Goal: Check status: Check status

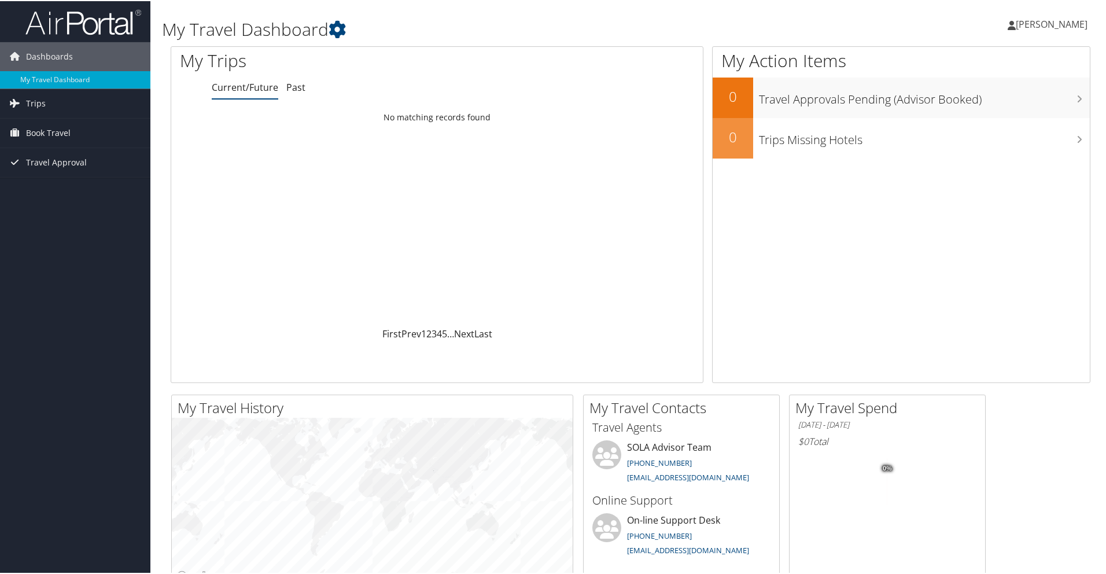
drag, startPoint x: 254, startPoint y: 88, endPoint x: 267, endPoint y: 90, distance: 13.5
click at [254, 88] on link "Current/Future" at bounding box center [245, 86] width 66 height 13
click at [34, 105] on span "Trips" at bounding box center [36, 102] width 20 height 29
click at [92, 128] on link "Current/Future Trips" at bounding box center [75, 125] width 150 height 17
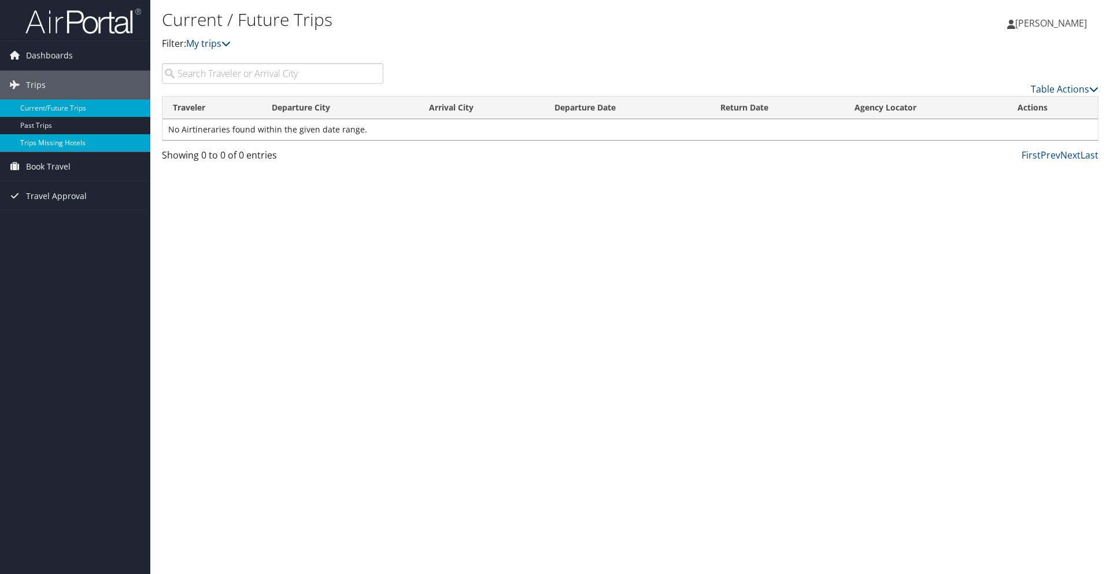
click at [51, 141] on link "Trips Missing Hotels" at bounding box center [75, 142] width 150 height 17
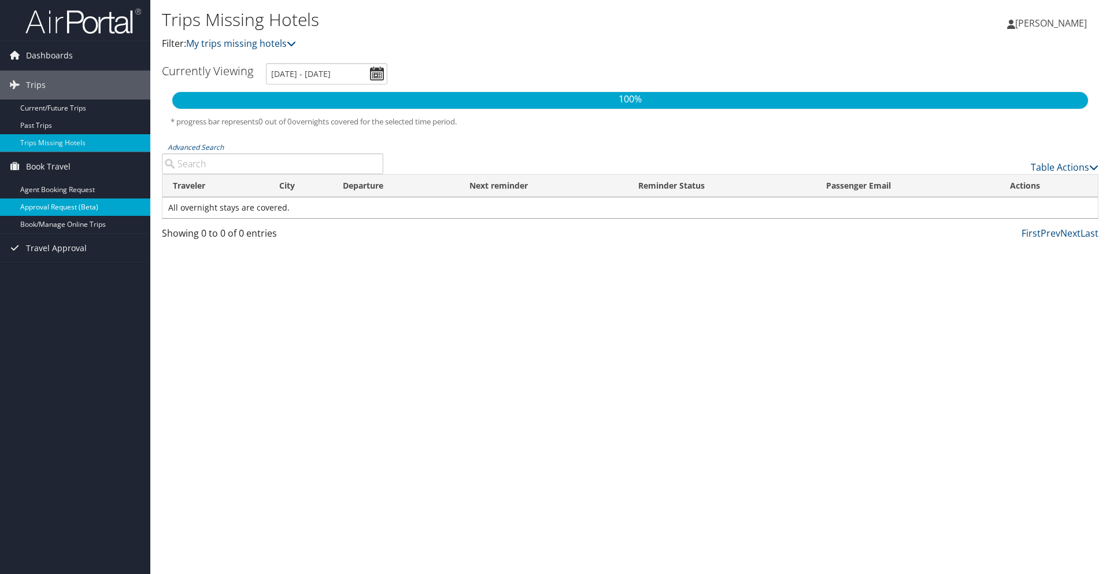
click at [112, 209] on link "Approval Request (Beta)" at bounding box center [75, 206] width 150 height 17
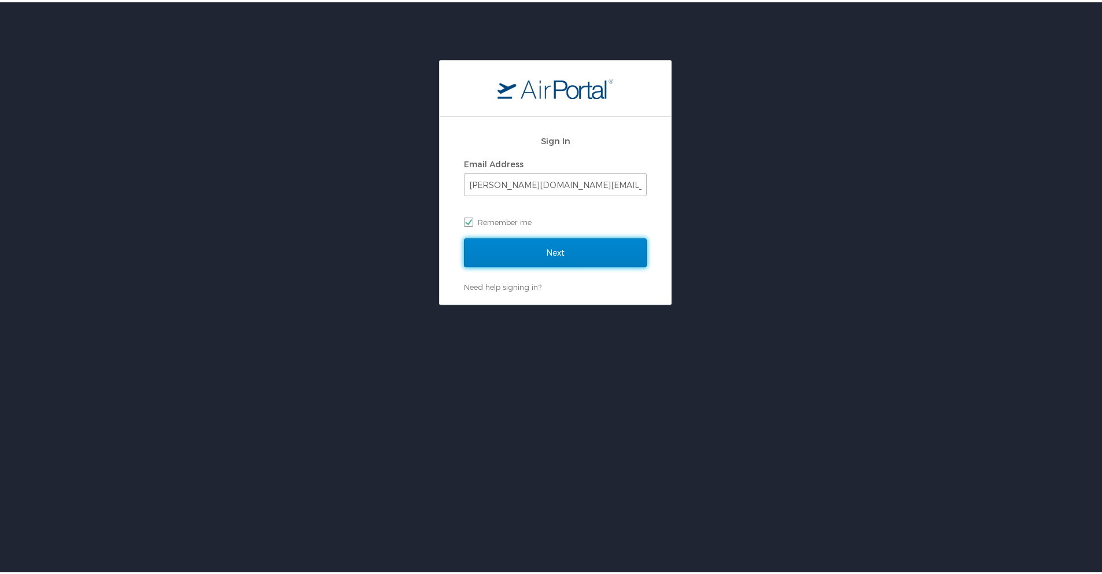
click at [550, 256] on input "Next" at bounding box center [555, 250] width 183 height 29
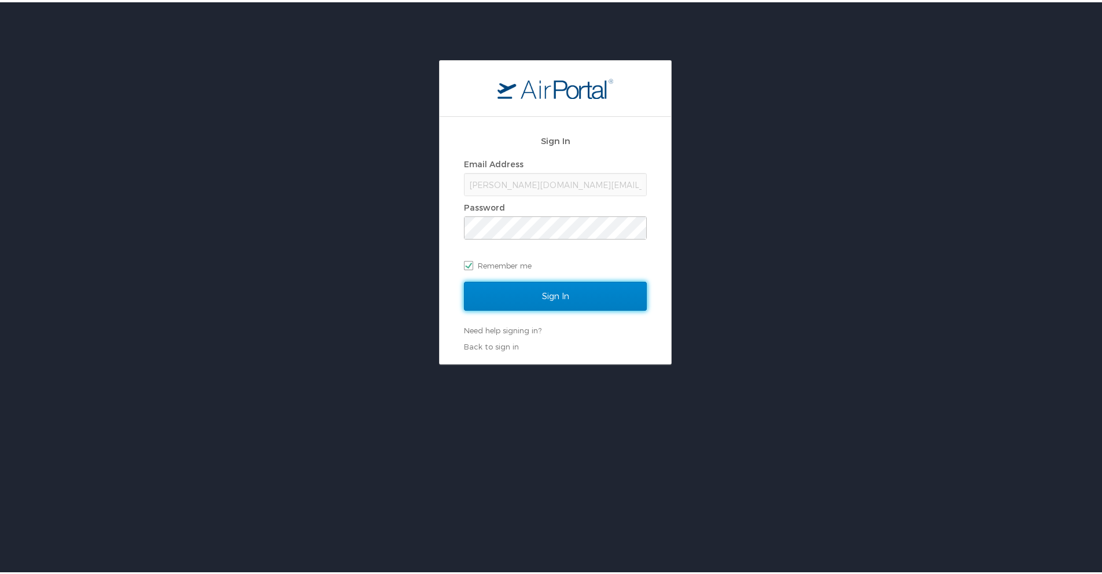
click at [581, 279] on input "Sign In" at bounding box center [555, 293] width 183 height 29
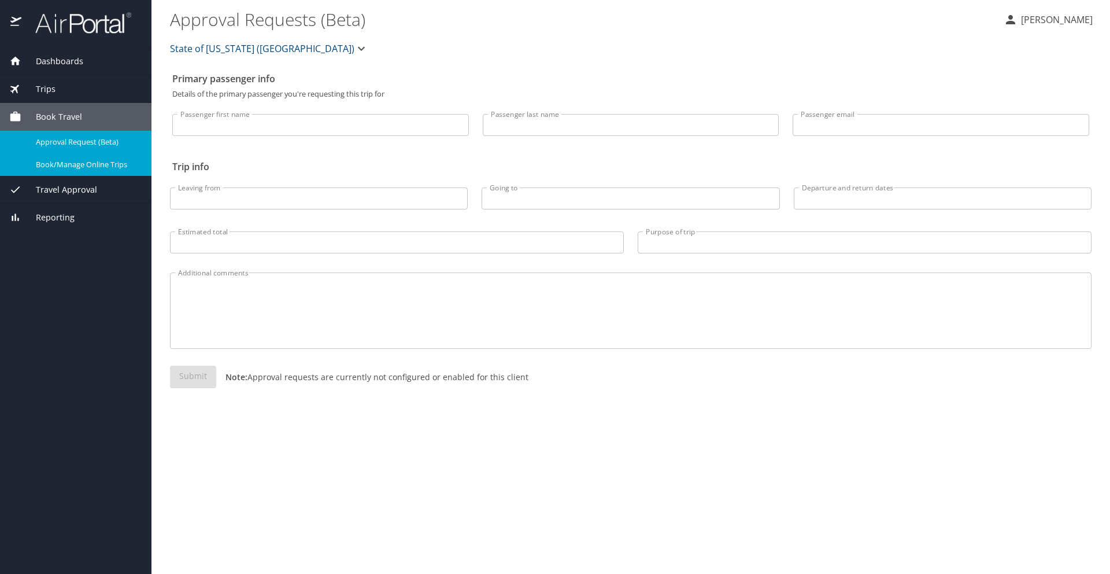
click at [69, 167] on span "Book/Manage Online Trips" at bounding box center [87, 164] width 102 height 11
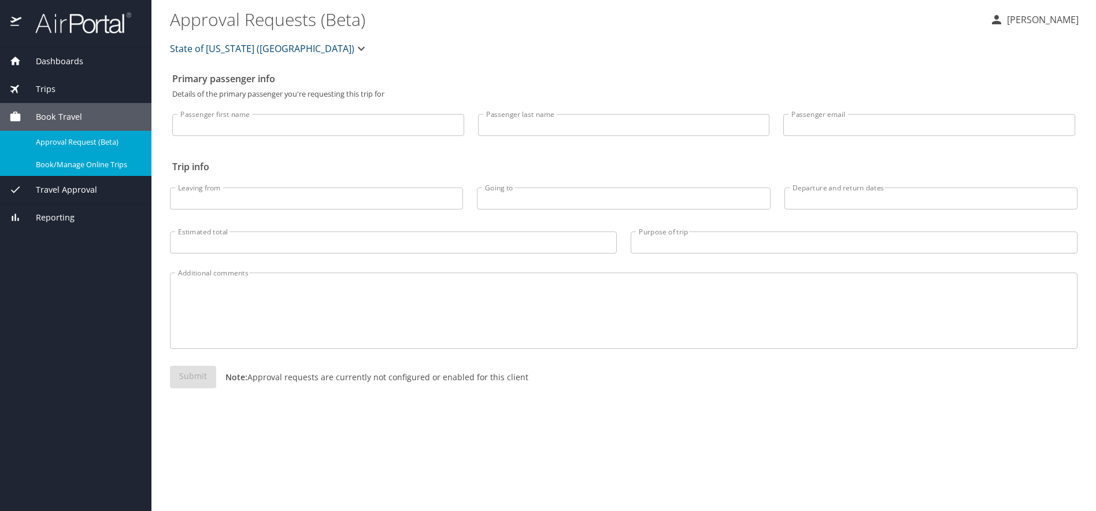
click at [69, 192] on span "Travel Approval" at bounding box center [59, 189] width 76 height 13
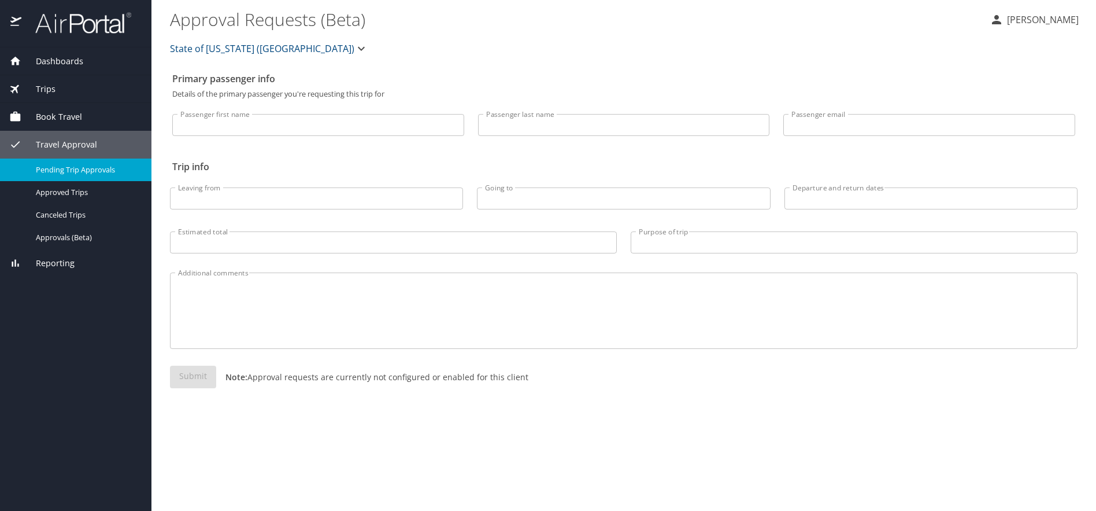
click at [86, 170] on span "Pending Trip Approvals" at bounding box center [87, 169] width 102 height 11
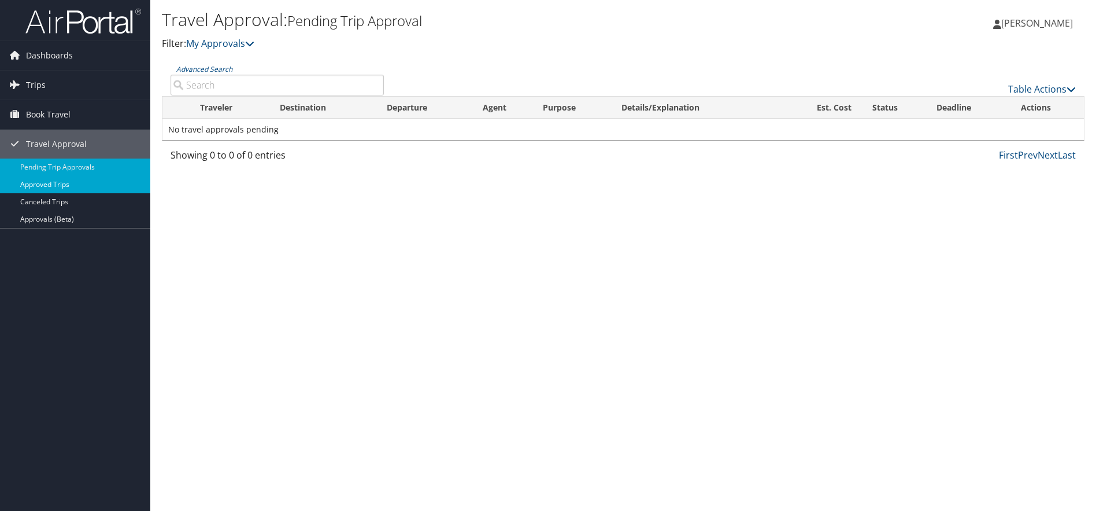
click at [45, 184] on link "Approved Trips" at bounding box center [75, 184] width 150 height 17
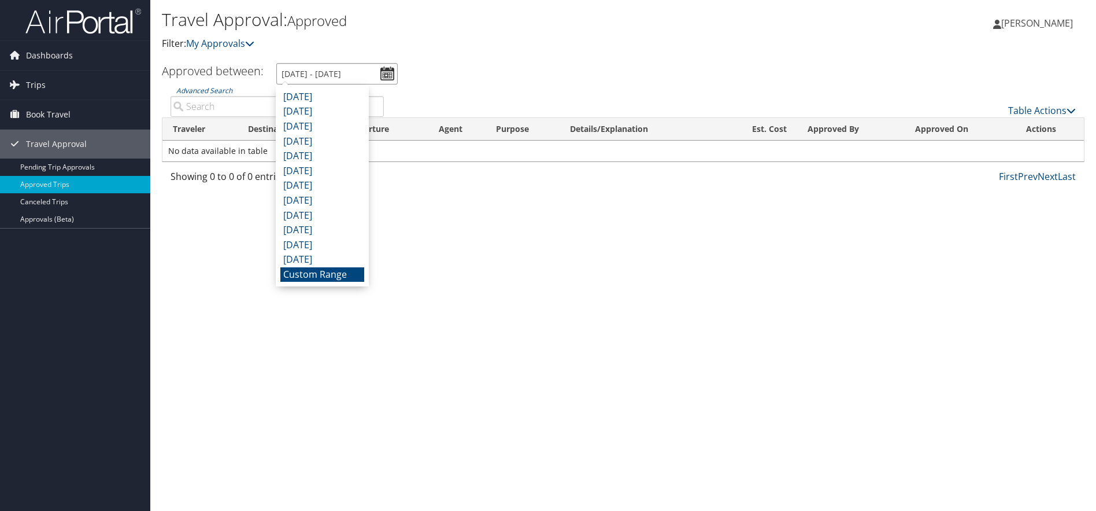
click at [385, 77] on input "7/29/2025 - 8/29/2025" at bounding box center [336, 73] width 121 height 21
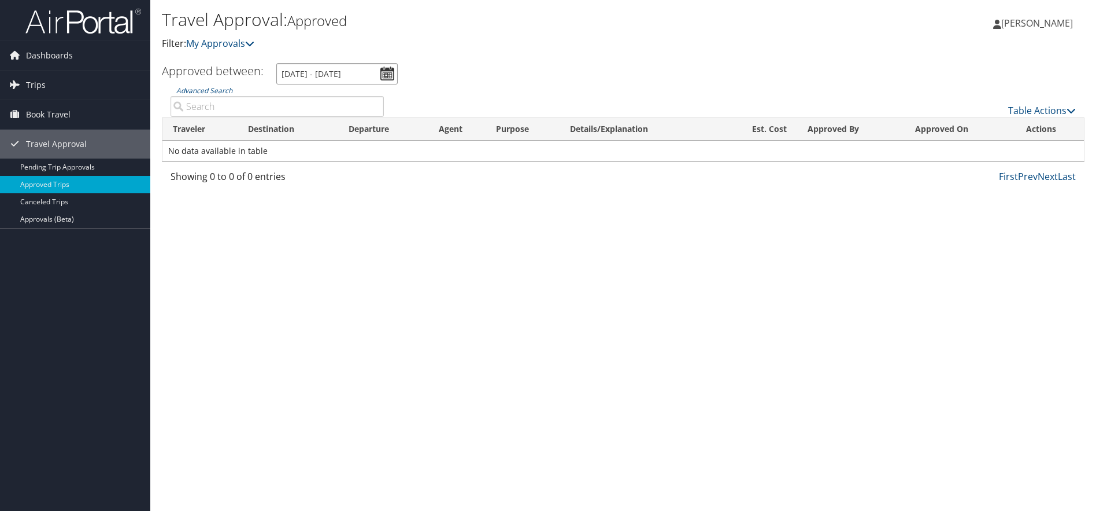
click at [342, 73] on input "7/29/2025 - 8/29/2025" at bounding box center [336, 73] width 121 height 21
click at [386, 72] on input "7/29/2025 - 8/29/2025" at bounding box center [336, 73] width 121 height 21
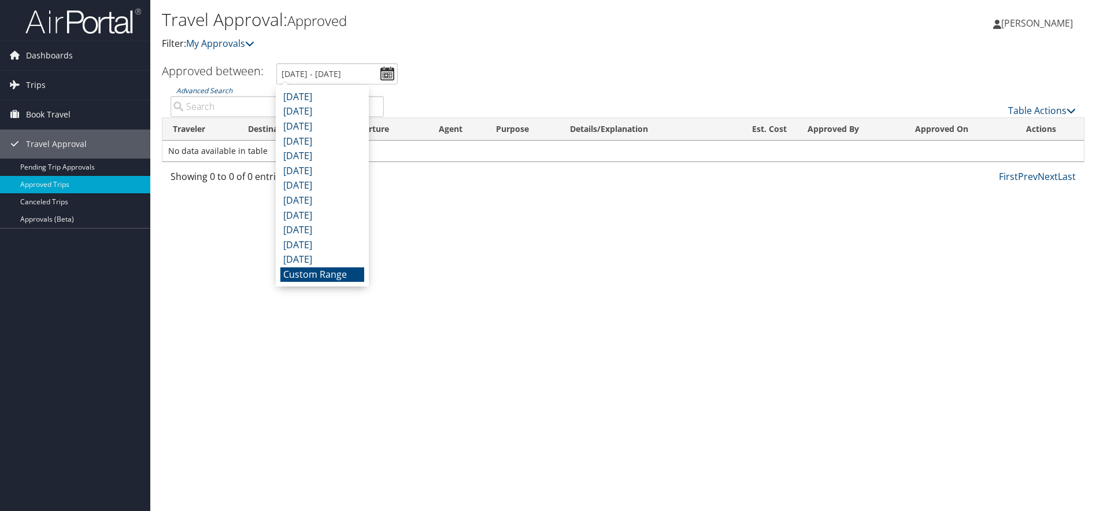
click at [526, 70] on ul "Approved between: 7/29/2025 - 8/29/2025" at bounding box center [617, 73] width 936 height 21
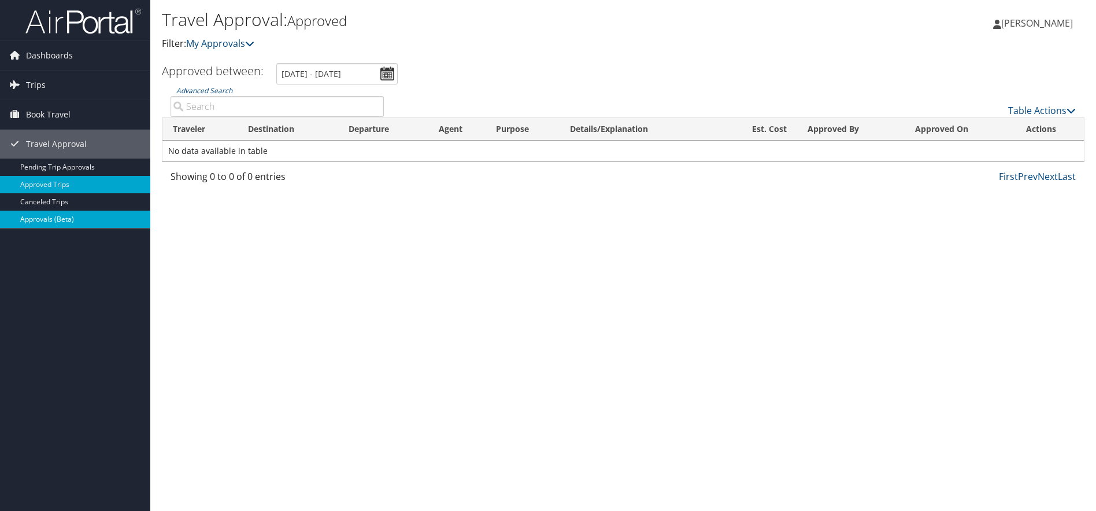
click at [50, 221] on link "Approvals (Beta)" at bounding box center [75, 218] width 150 height 17
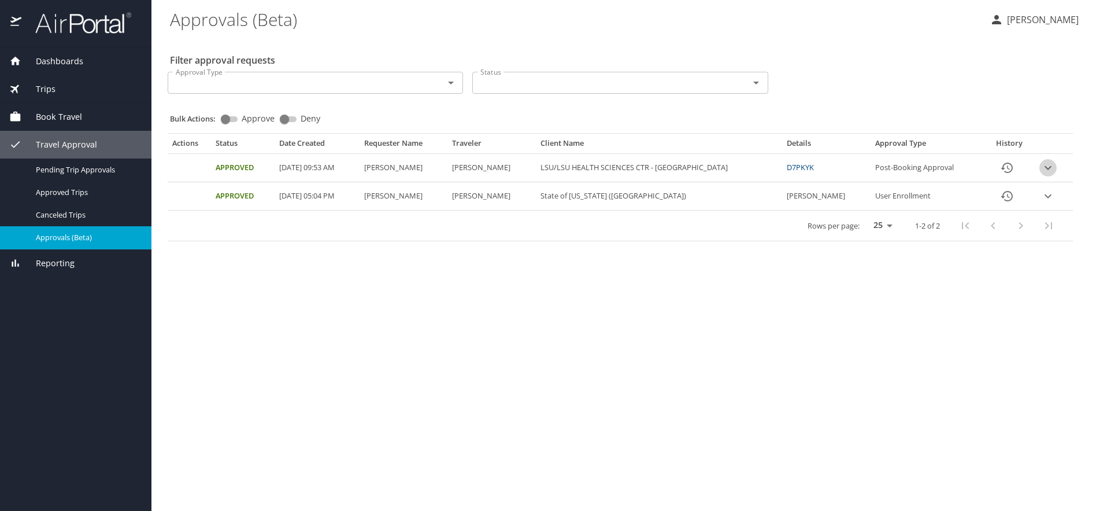
click at [1049, 167] on icon "expand row" at bounding box center [1048, 168] width 14 height 14
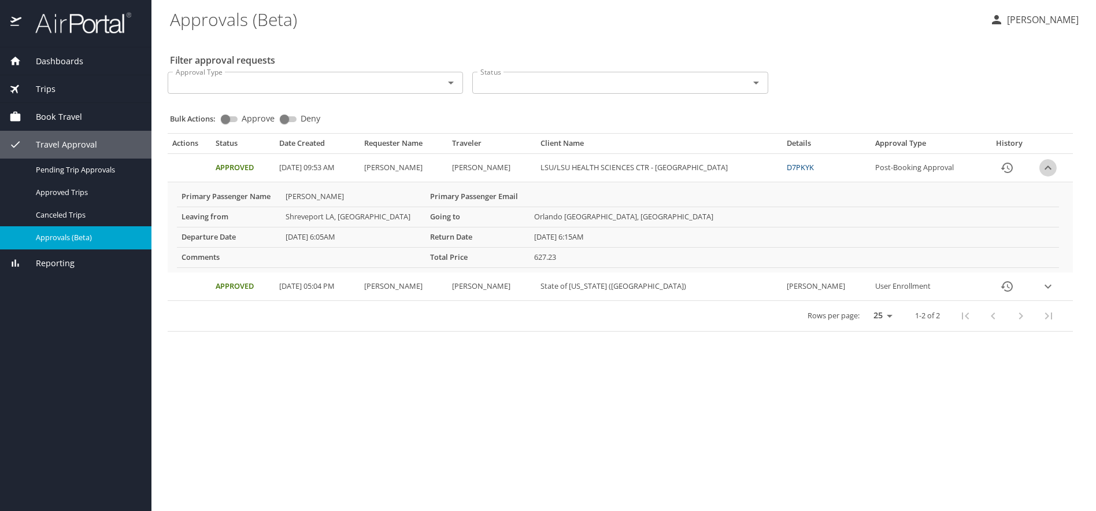
click at [1049, 167] on icon "expand row" at bounding box center [1048, 167] width 7 height 4
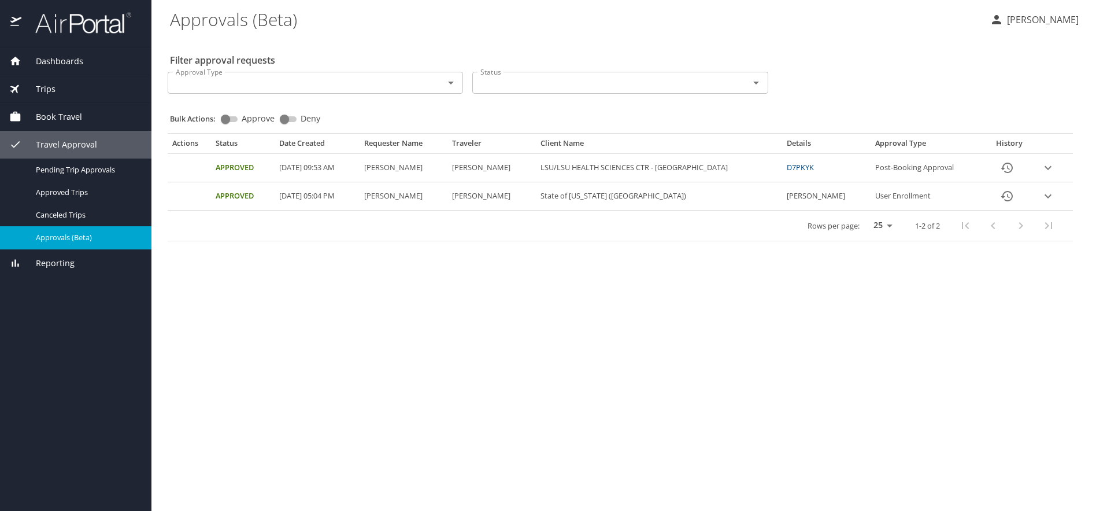
click at [813, 168] on link "D7PKYK" at bounding box center [800, 167] width 27 height 10
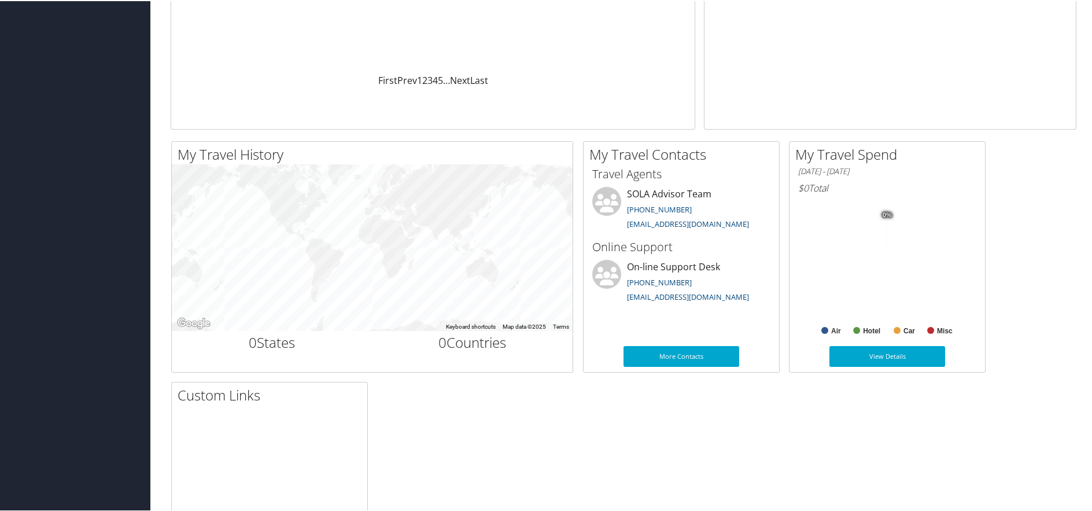
scroll to position [238, 0]
